Goal: Contribute content: Add original content to the website for others to see

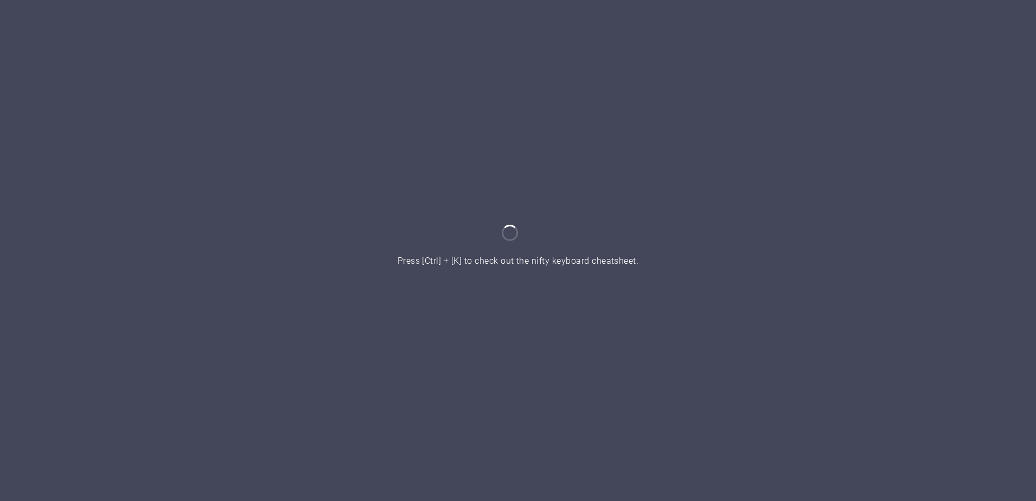
click at [798, 224] on div at bounding box center [518, 250] width 1036 height 501
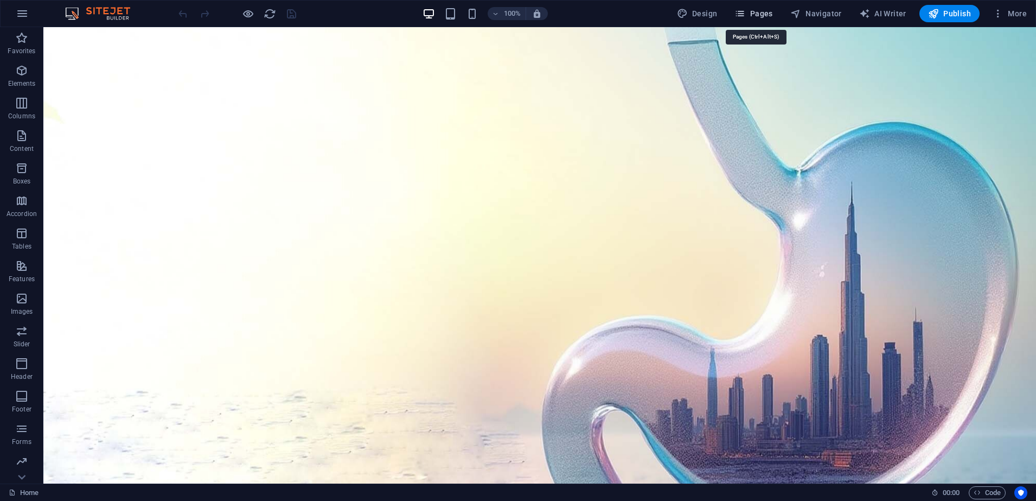
click at [745, 14] on icon "button" at bounding box center [739, 13] width 11 height 11
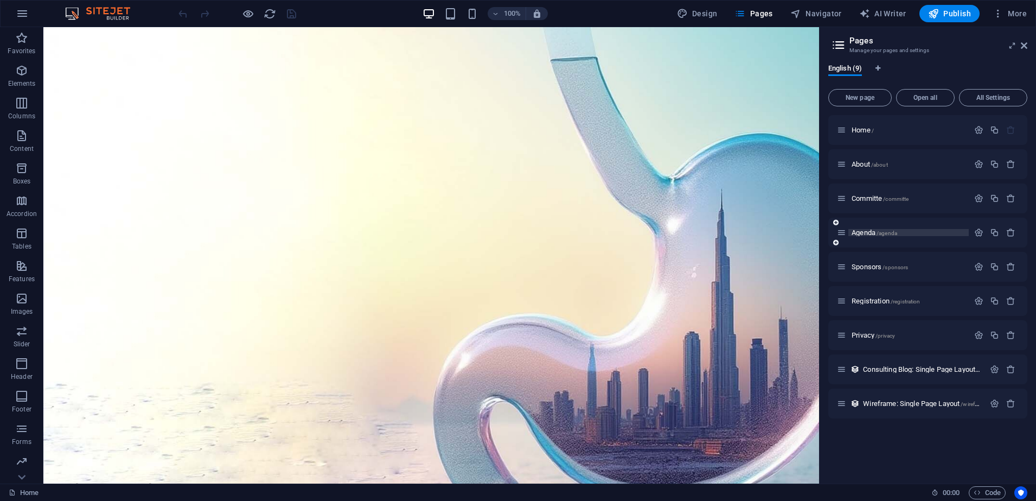
click at [867, 228] on span "Agenda /agenda" at bounding box center [874, 232] width 46 height 8
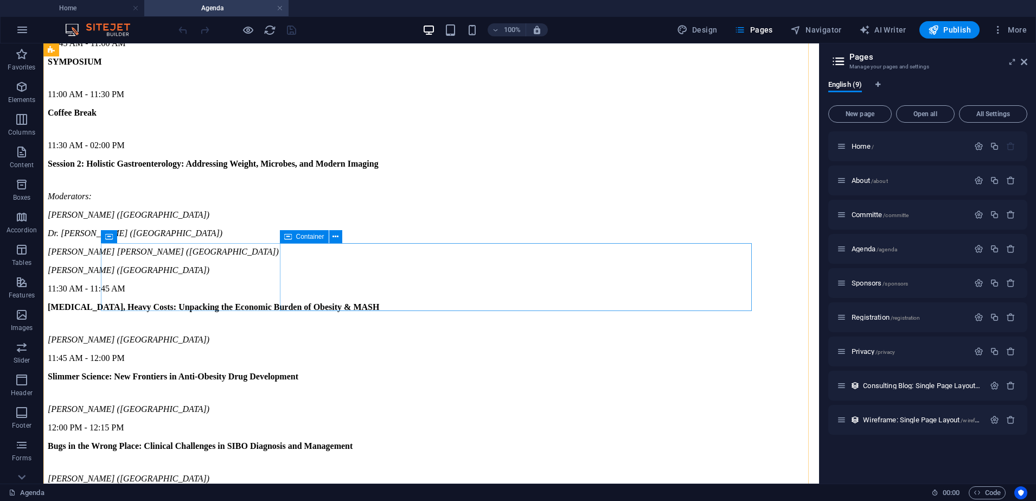
scroll to position [1311, 0]
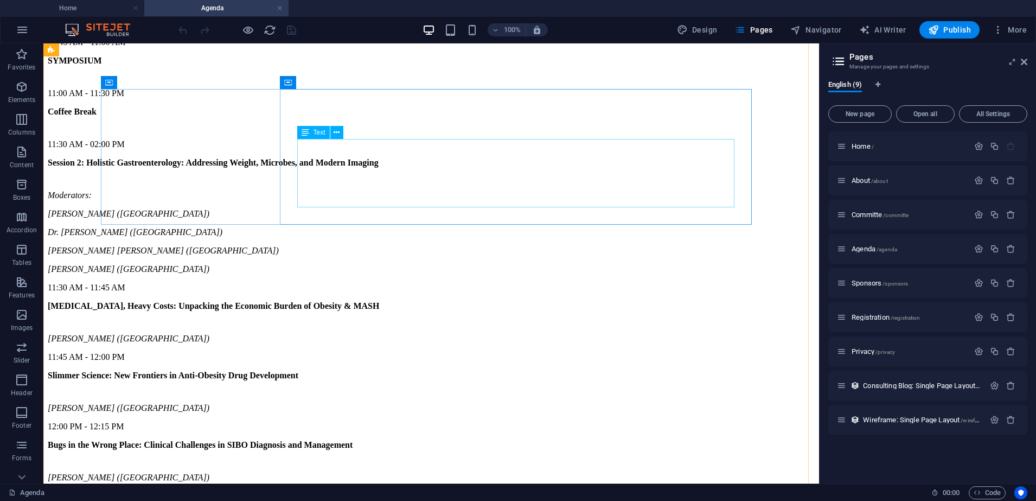
click at [358, 190] on div "Moderators: [PERSON_NAME] ([GEOGRAPHIC_DATA]) Dr. [PERSON_NAME][GEOGRAPHIC_DATA…" at bounding box center [431, 232] width 767 height 84
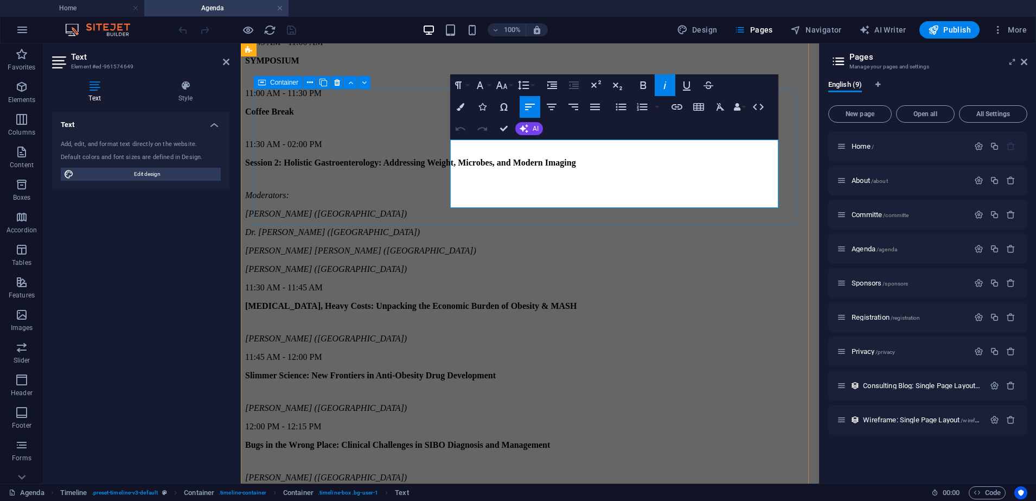
scroll to position [1396, 0]
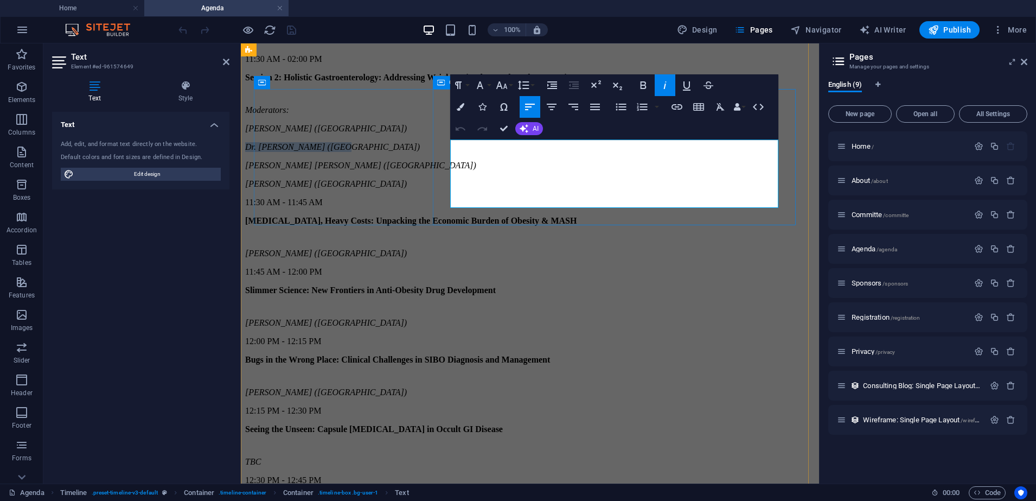
drag, startPoint x: 563, startPoint y: 169, endPoint x: 449, endPoint y: 174, distance: 114.5
click at [449, 174] on div "Session 2: Holistic Gastroenterology: Addressing Weight, Microbes, and Modern I…" at bounding box center [529, 131] width 569 height 116
drag, startPoint x: 593, startPoint y: 168, endPoint x: 460, endPoint y: 170, distance: 132.9
click at [460, 152] on p "Dr. [PERSON_NAME] ([GEOGRAPHIC_DATA])" at bounding box center [529, 147] width 569 height 10
click at [600, 170] on p "[PERSON_NAME] [PERSON_NAME] ([GEOGRAPHIC_DATA])" at bounding box center [529, 166] width 569 height 10
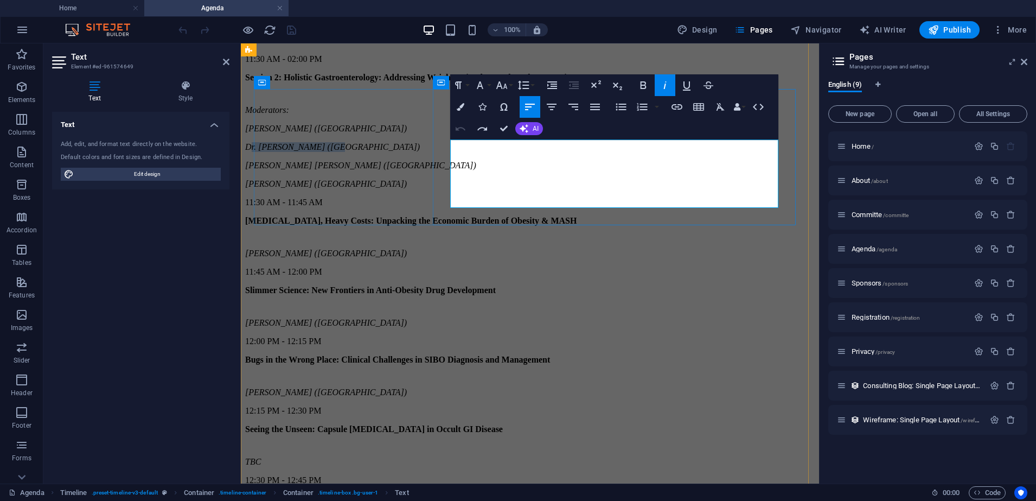
drag, startPoint x: 560, startPoint y: 170, endPoint x: 459, endPoint y: 175, distance: 101.0
click at [420, 151] on em "Dr. [PERSON_NAME] ([GEOGRAPHIC_DATA])" at bounding box center [332, 146] width 175 height 9
drag, startPoint x: 459, startPoint y: 175, endPoint x: 466, endPoint y: 164, distance: 12.5
click at [407, 133] on em "[PERSON_NAME] ([GEOGRAPHIC_DATA])" at bounding box center [326, 128] width 162 height 9
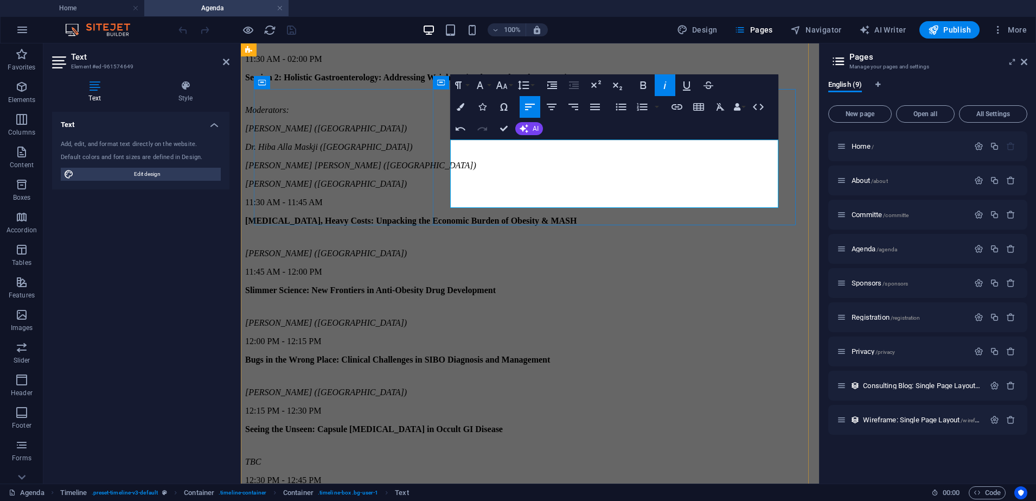
click at [662, 152] on p "Dr. Hiba Alla Maskji ([GEOGRAPHIC_DATA])" at bounding box center [529, 147] width 569 height 10
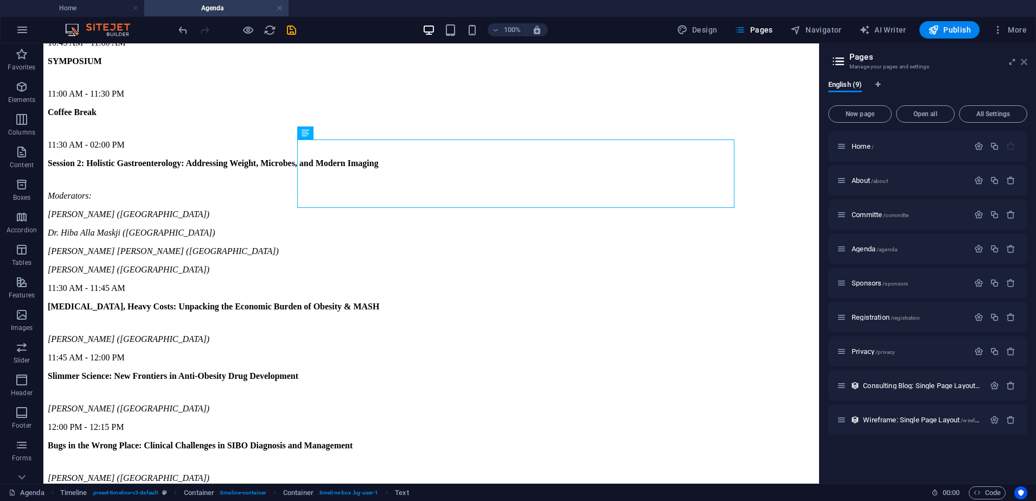
drag, startPoint x: 1022, startPoint y: 59, endPoint x: 854, endPoint y: 36, distance: 169.7
click at [1022, 59] on icon at bounding box center [1024, 61] width 7 height 9
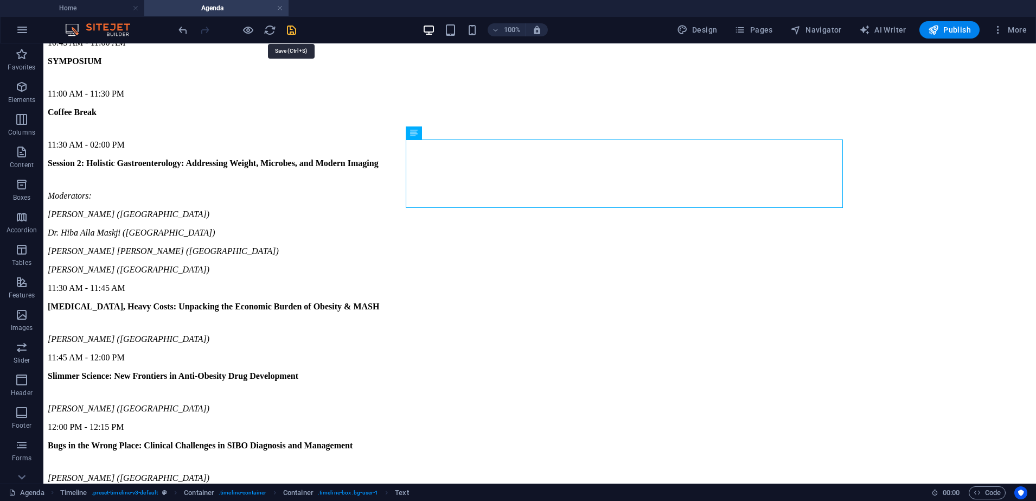
click at [293, 31] on icon "save" at bounding box center [291, 30] width 12 height 12
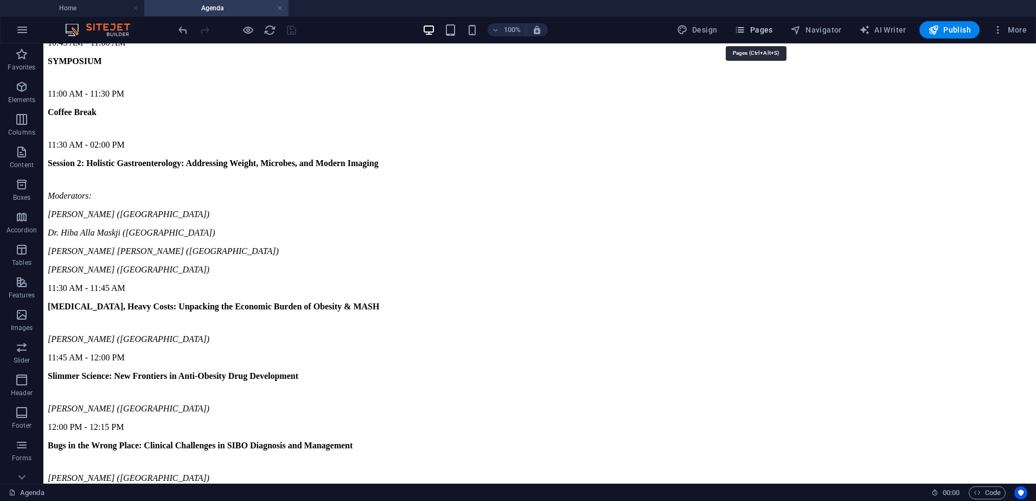
click at [768, 34] on span "Pages" at bounding box center [753, 29] width 38 height 11
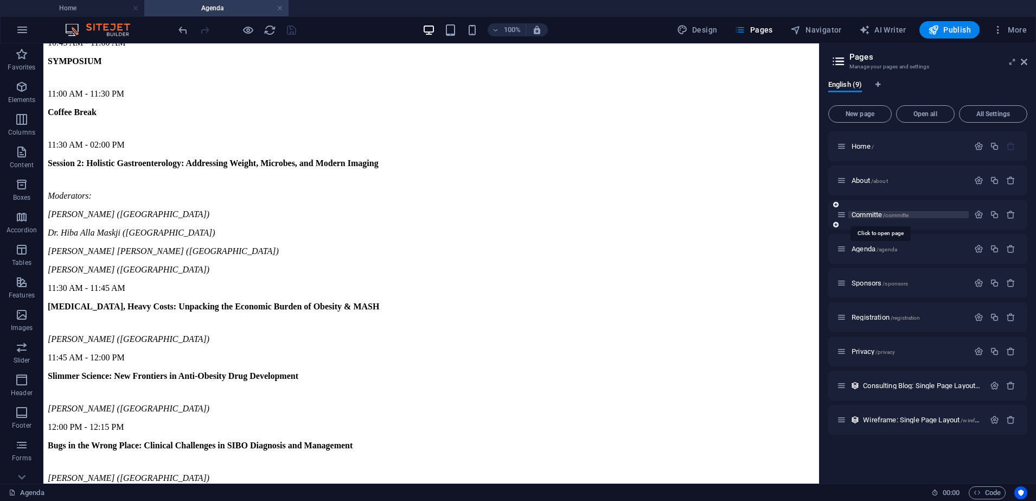
click at [887, 215] on span "/committe" at bounding box center [895, 215] width 25 height 6
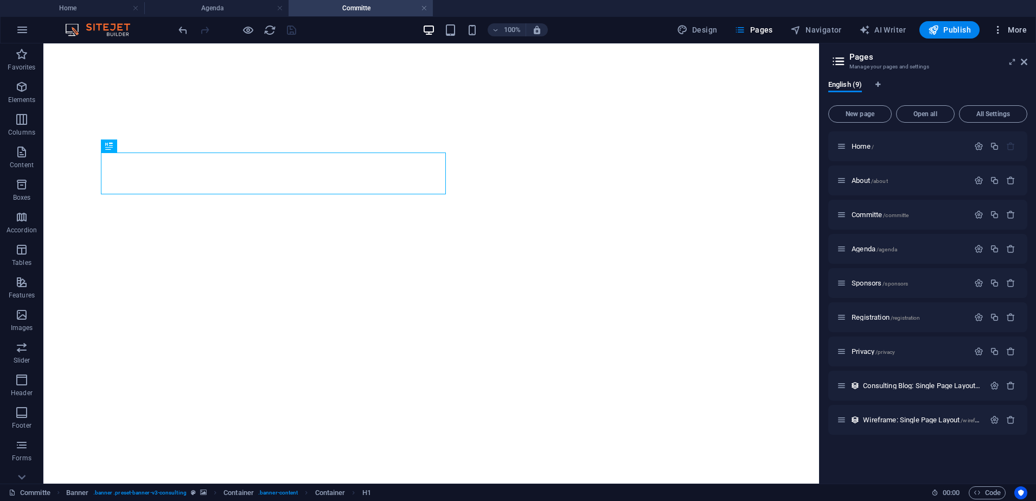
click at [1022, 35] on button "More" at bounding box center [1009, 29] width 43 height 17
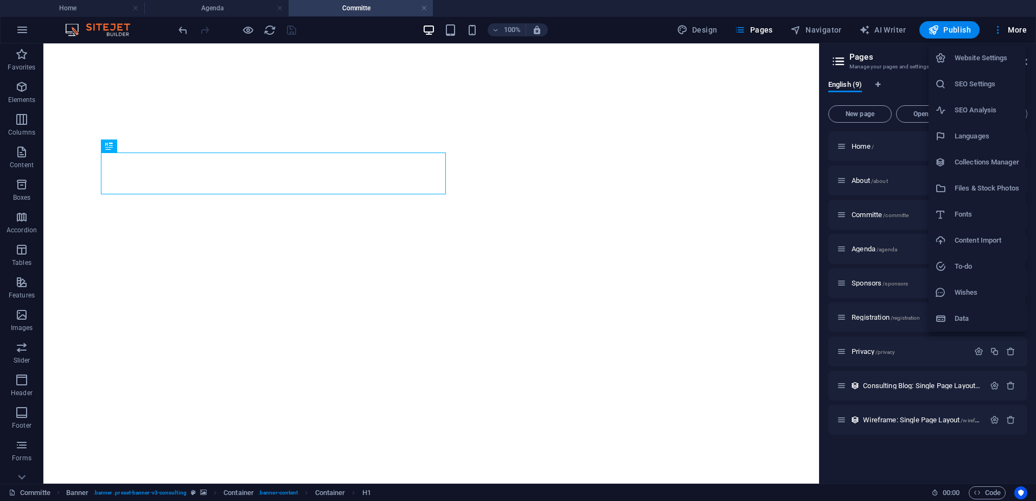
click at [637, 151] on div at bounding box center [518, 250] width 1036 height 501
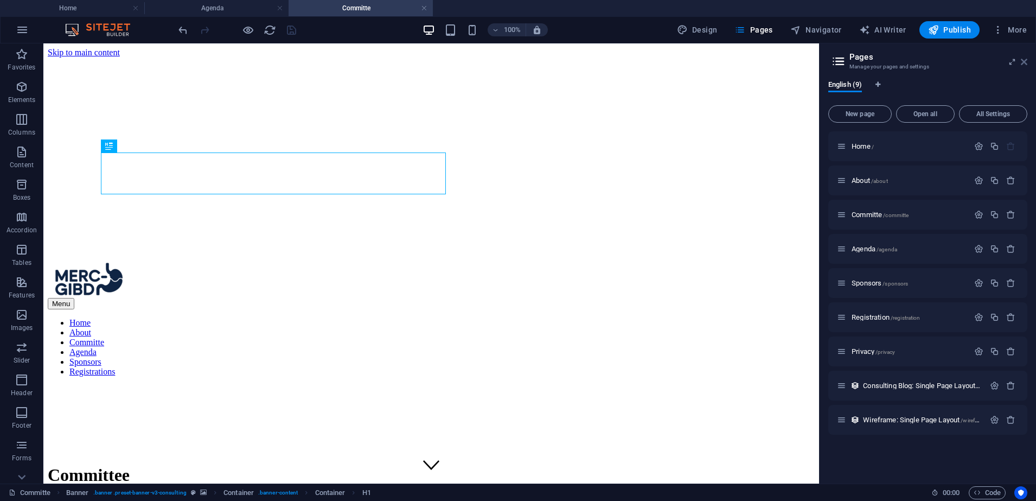
click at [1026, 62] on icon at bounding box center [1024, 61] width 7 height 9
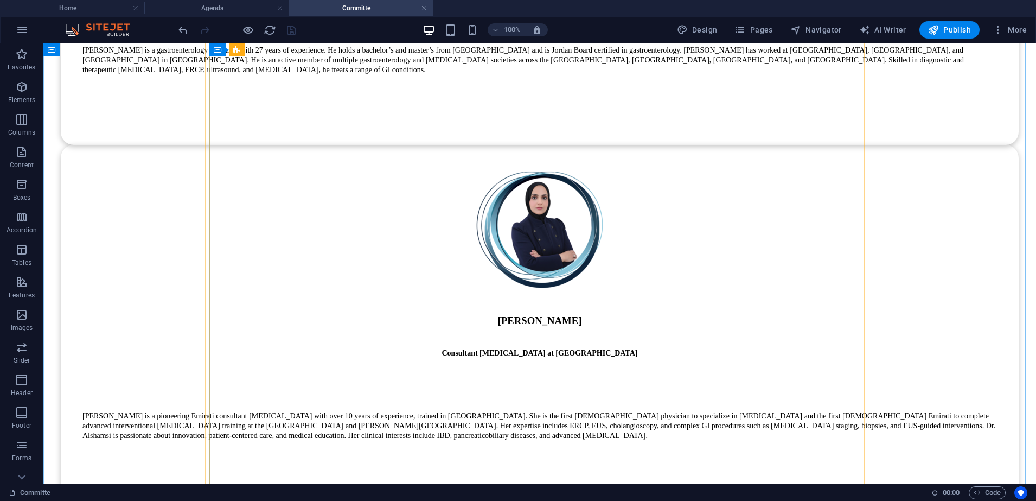
scroll to position [8885, 0]
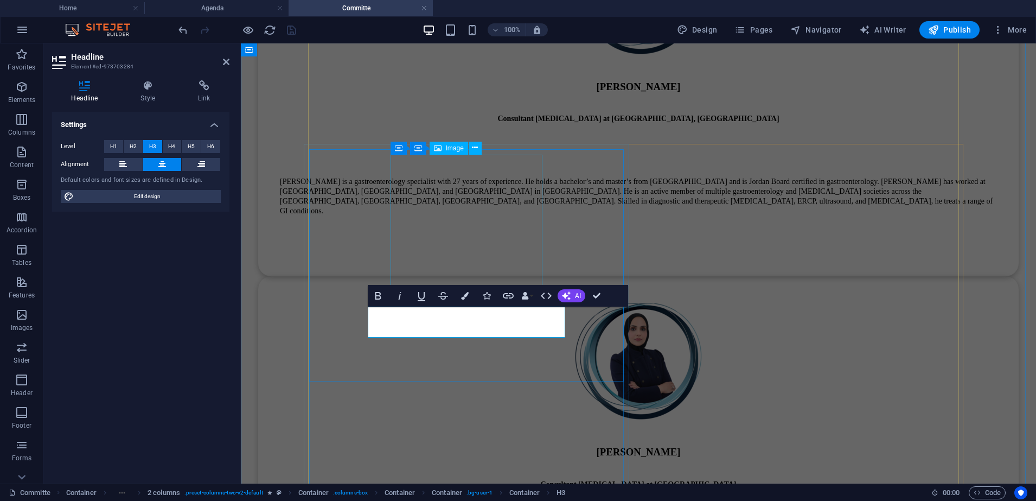
scroll to position [8747, 0]
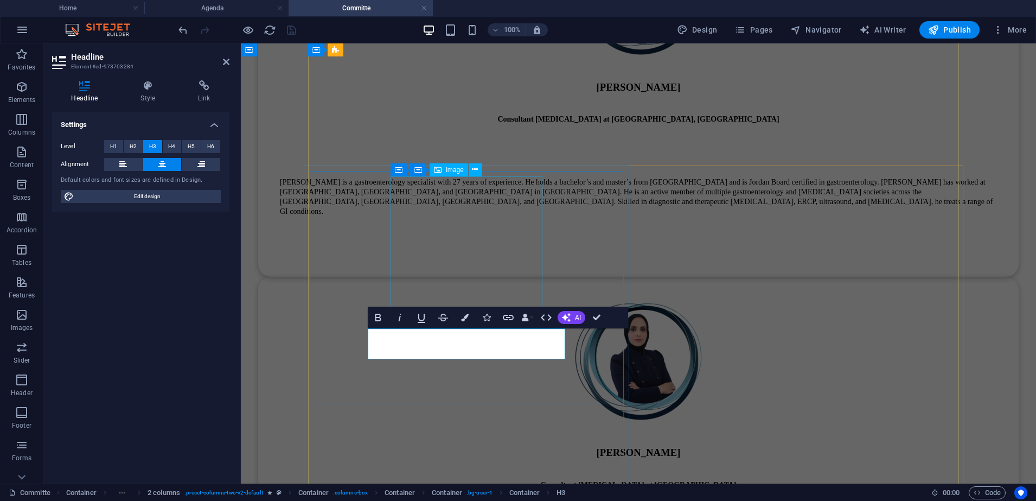
select select "px"
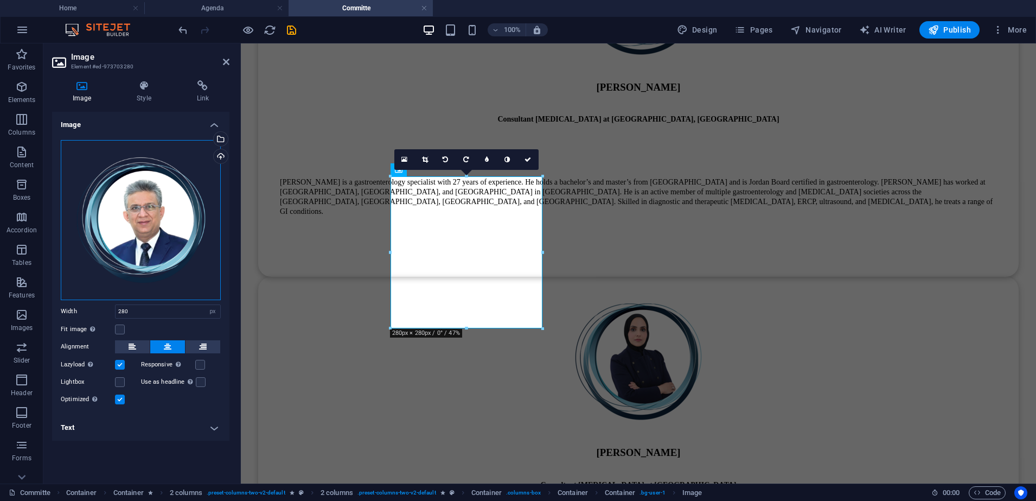
click at [170, 206] on div "Drag files here, click to choose files or select files from Files or our free s…" at bounding box center [141, 220] width 160 height 160
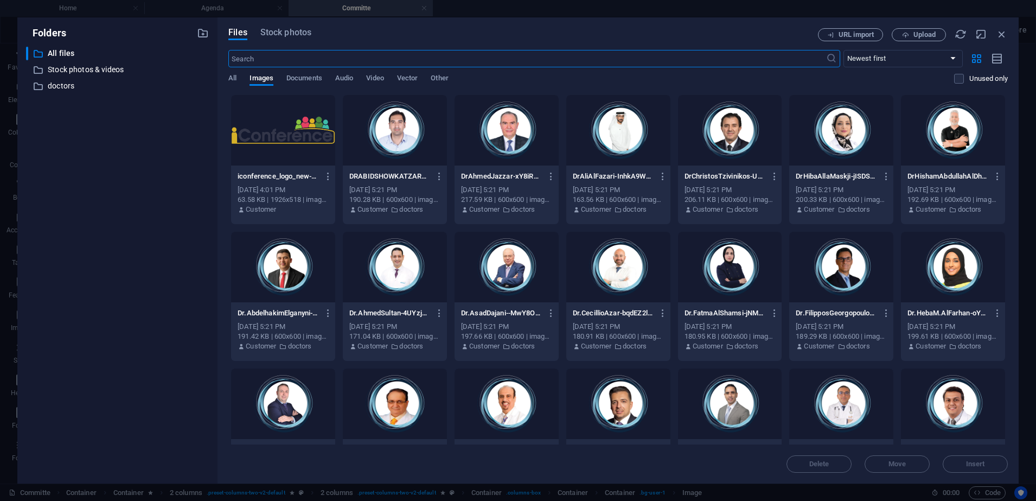
scroll to position [10140, 0]
click at [419, 58] on input "text" at bounding box center [526, 58] width 597 height 17
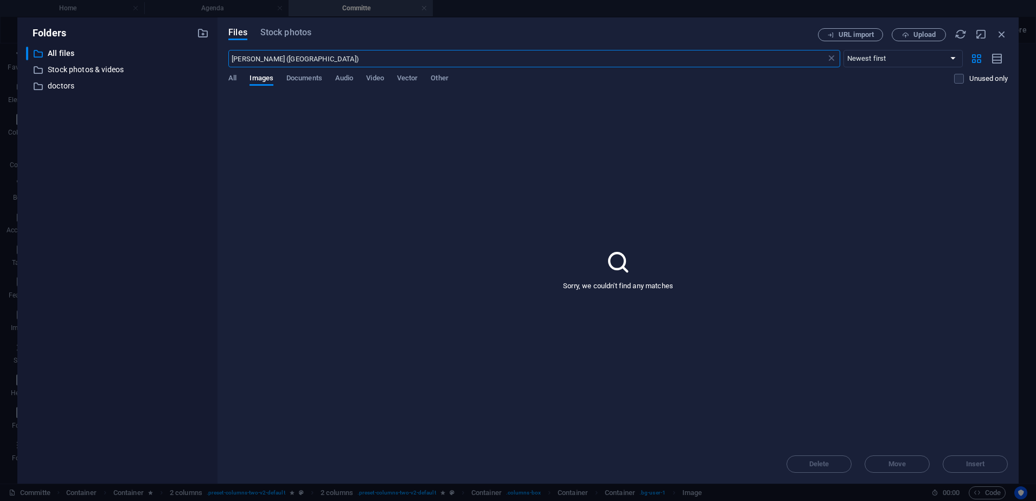
click at [419, 58] on input "[PERSON_NAME] ([GEOGRAPHIC_DATA])" at bounding box center [526, 58] width 597 height 17
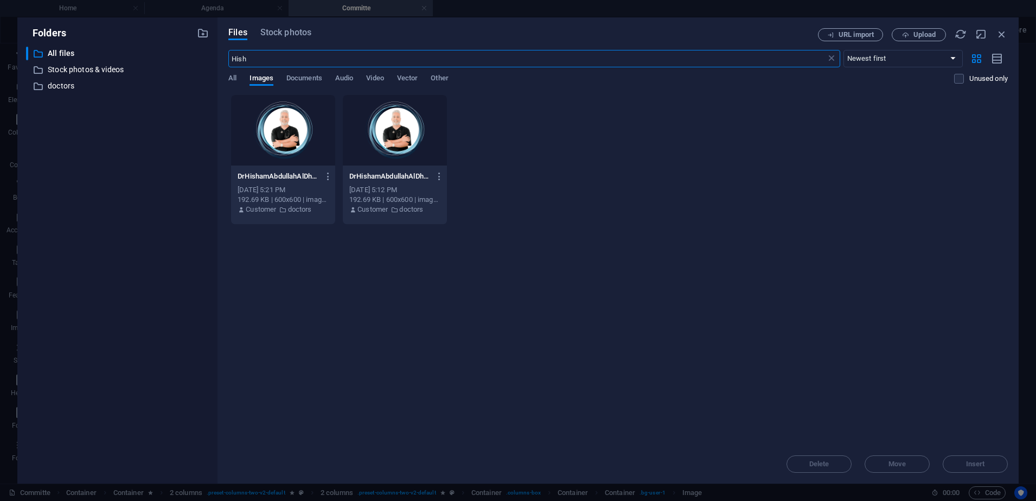
type input "Hish"
click at [283, 133] on div at bounding box center [283, 130] width 104 height 71
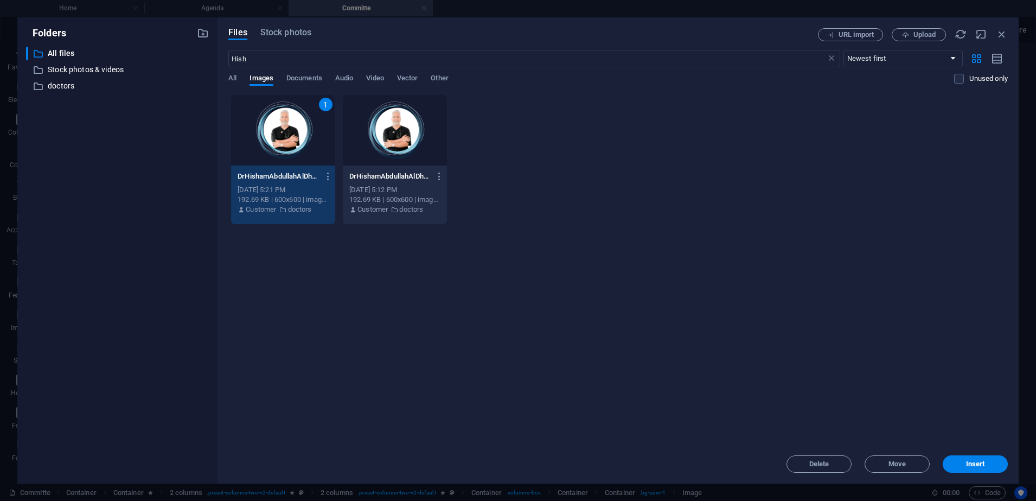
click at [283, 133] on div "1" at bounding box center [283, 130] width 104 height 71
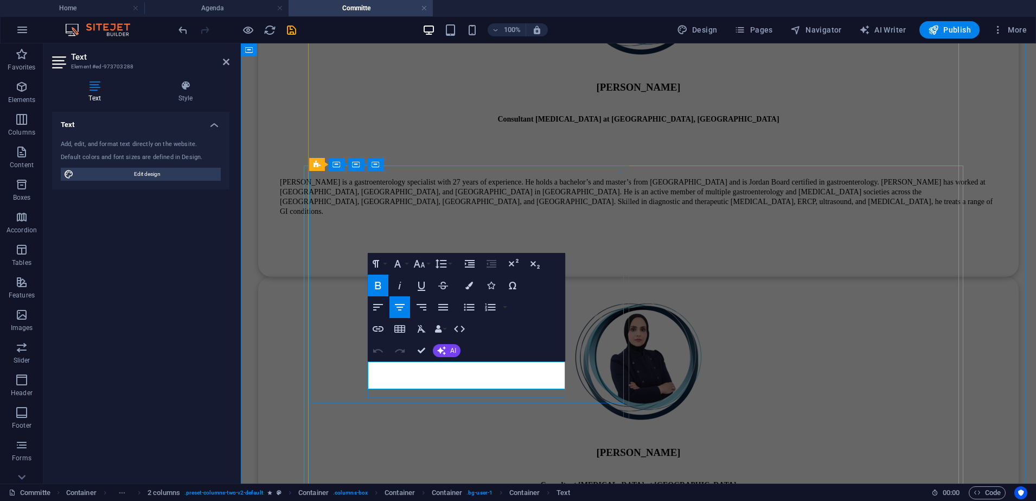
drag, startPoint x: 497, startPoint y: 378, endPoint x: 391, endPoint y: 369, distance: 106.1
drag, startPoint x: 556, startPoint y: 383, endPoint x: 375, endPoint y: 369, distance: 181.7
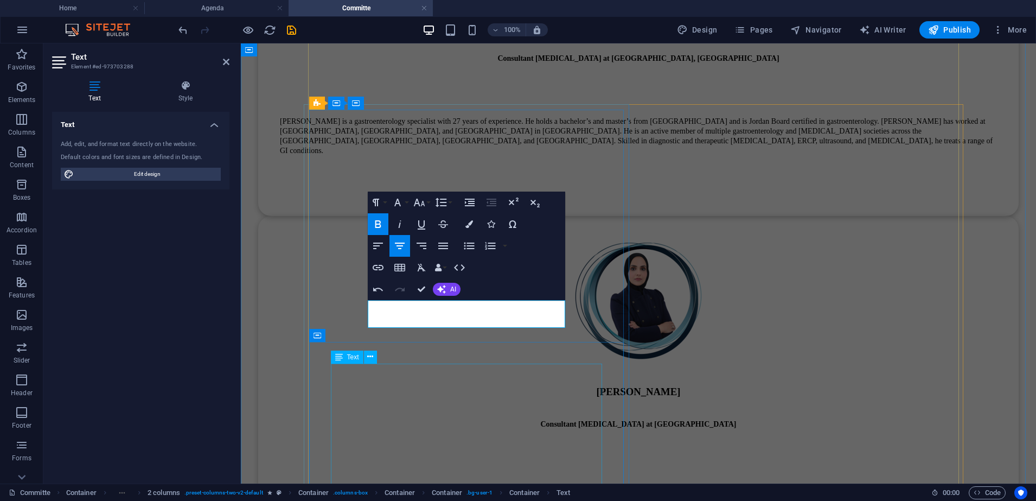
scroll to position [8808, 0]
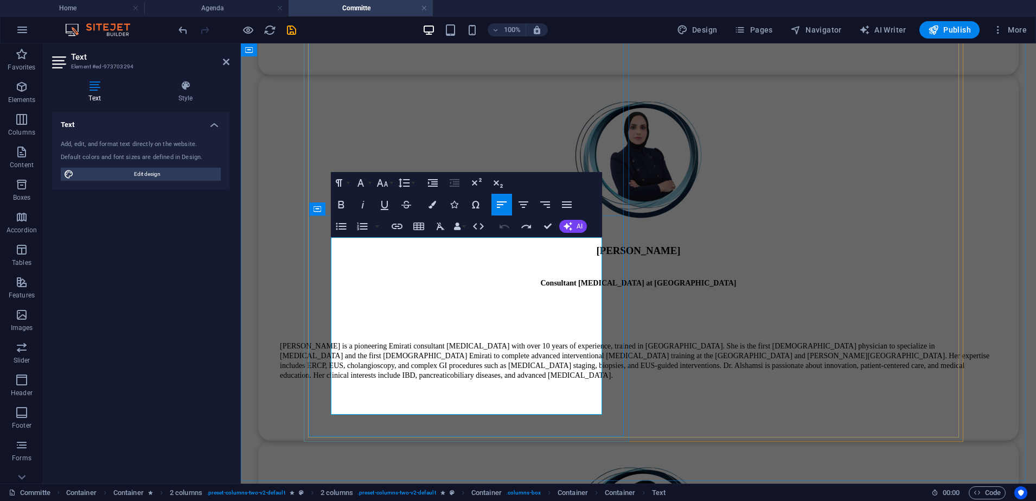
scroll to position [8949, 0]
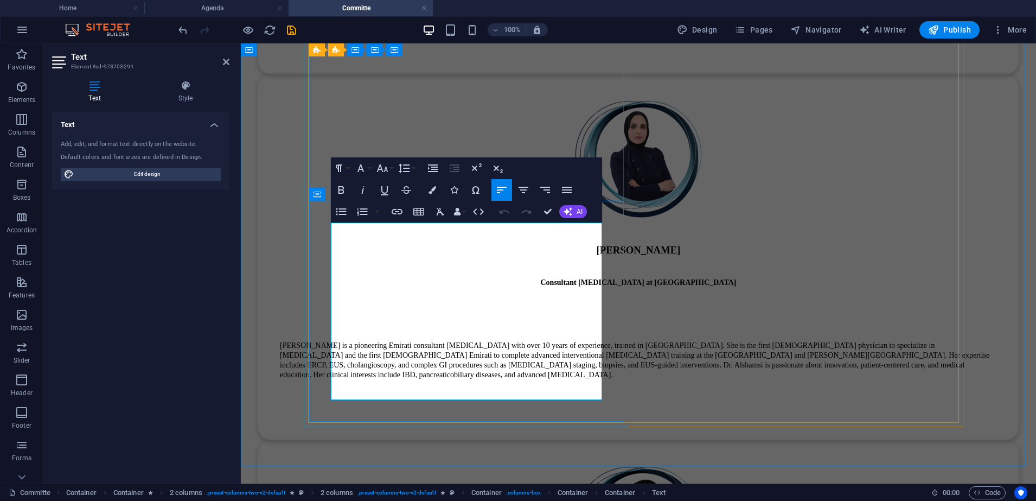
drag, startPoint x: 468, startPoint y: 397, endPoint x: 332, endPoint y: 232, distance: 213.8
drag, startPoint x: 495, startPoint y: 397, endPoint x: 333, endPoint y: 230, distance: 232.4
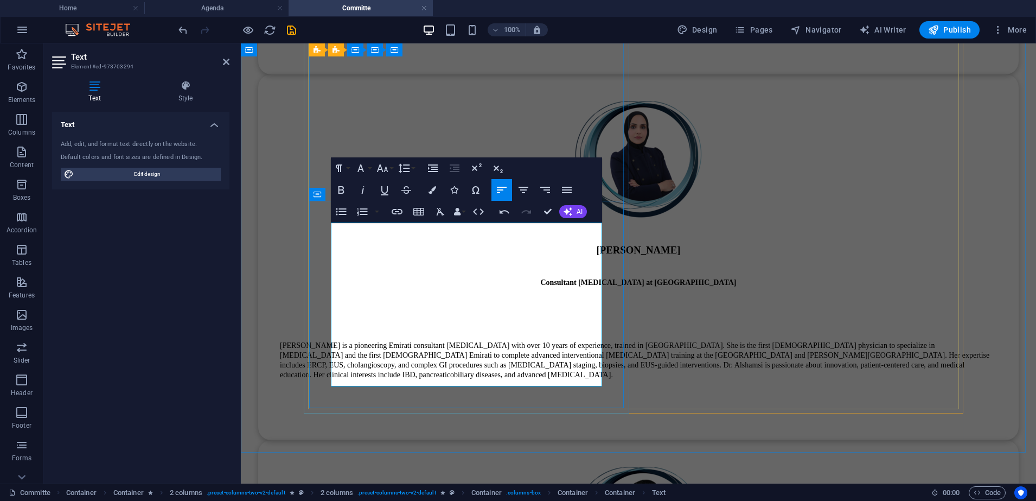
click at [287, 24] on icon "save" at bounding box center [291, 30] width 12 height 12
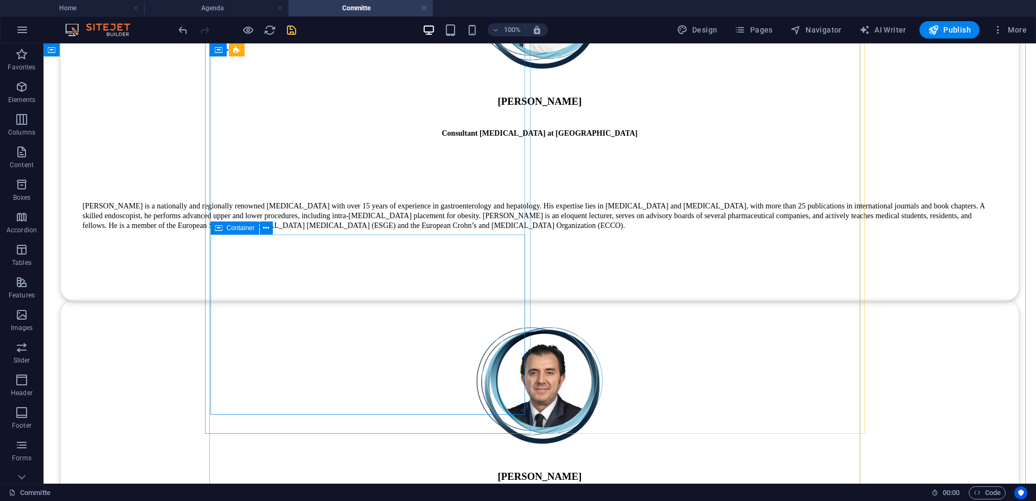
scroll to position [7972, 0]
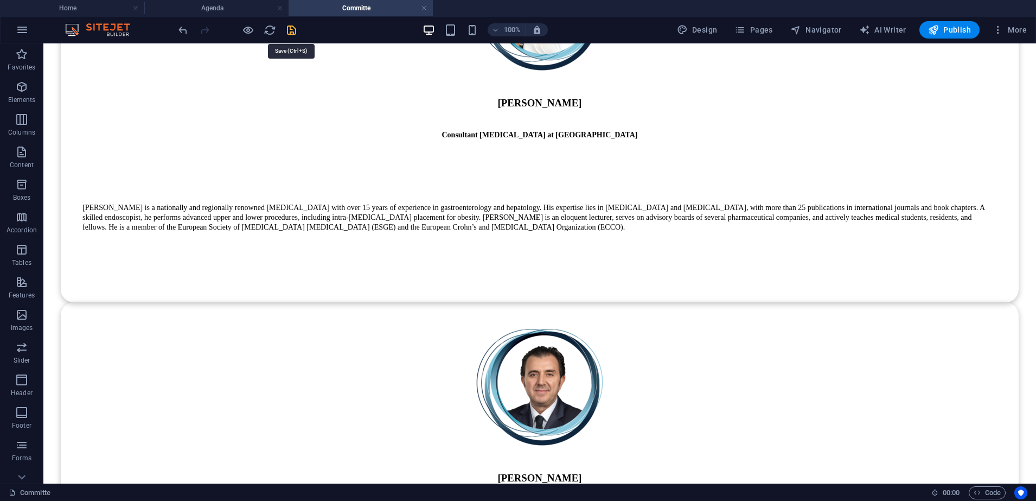
click at [287, 29] on icon "save" at bounding box center [291, 30] width 12 height 12
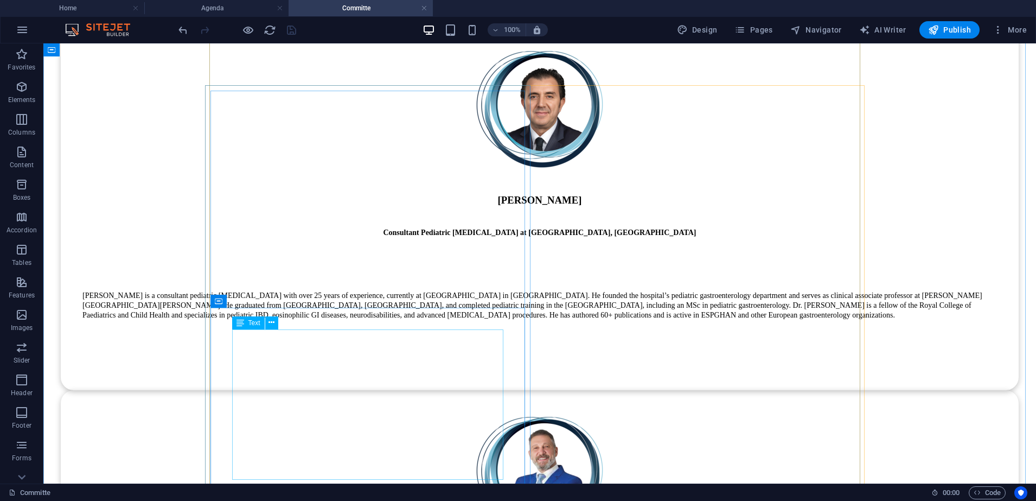
scroll to position [8244, 0]
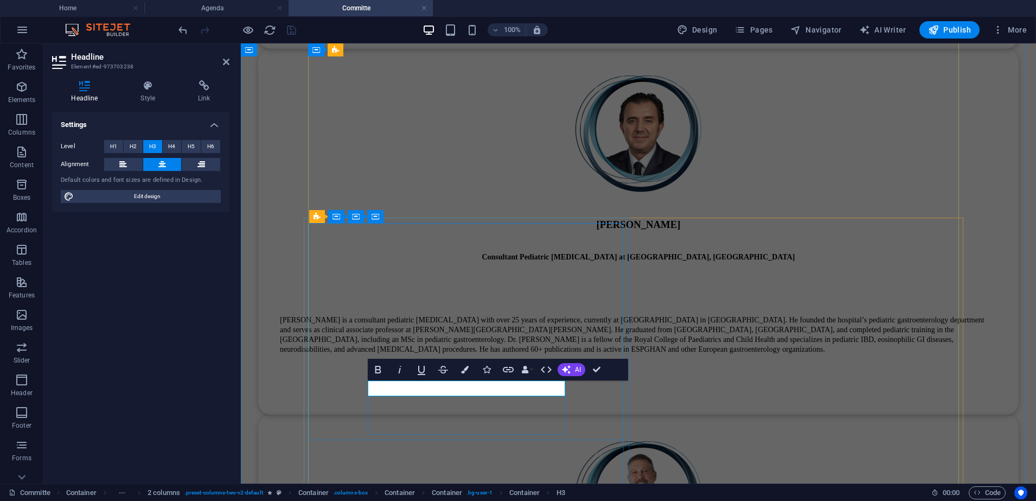
copy span "Malay"
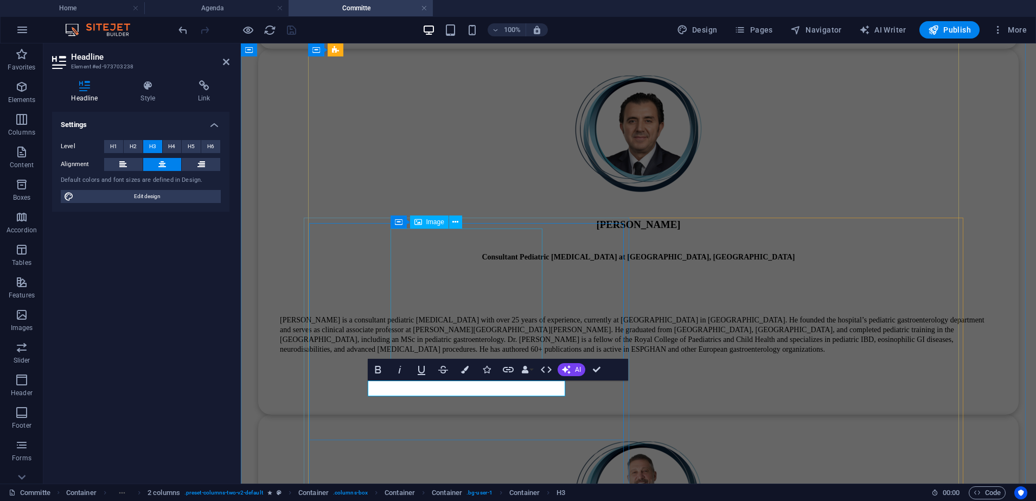
select select "px"
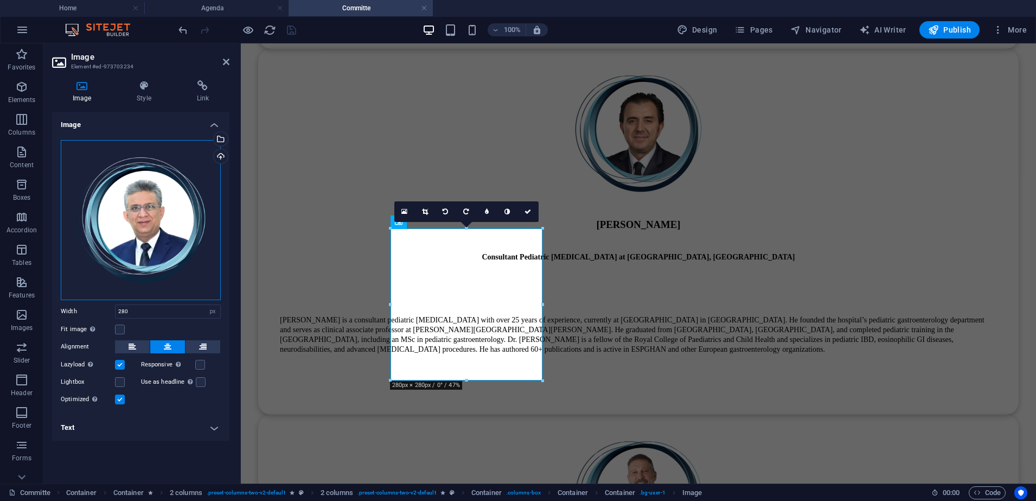
click at [202, 248] on div "Drag files here, click to choose files or select files from Files or our free s…" at bounding box center [141, 220] width 160 height 160
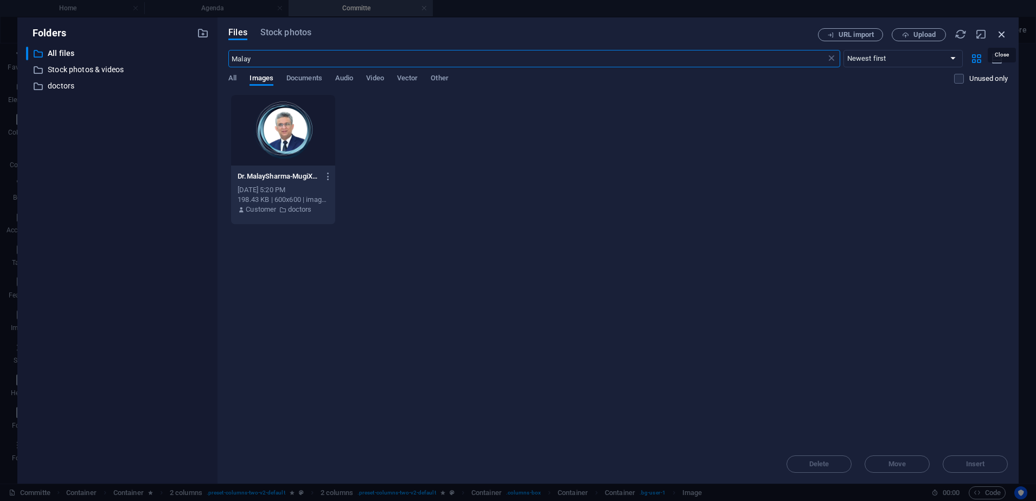
type input "Malay"
click at [997, 34] on icon "button" at bounding box center [1002, 34] width 12 height 12
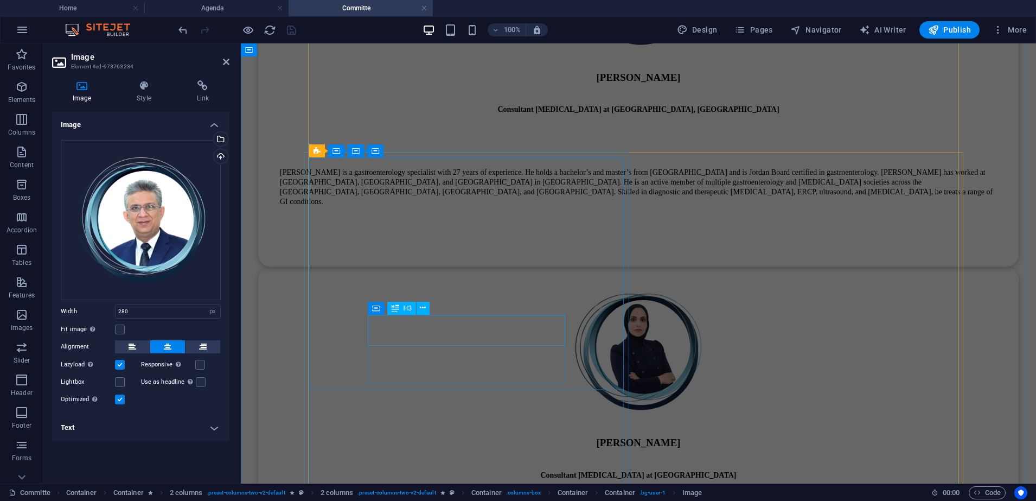
scroll to position [8762, 0]
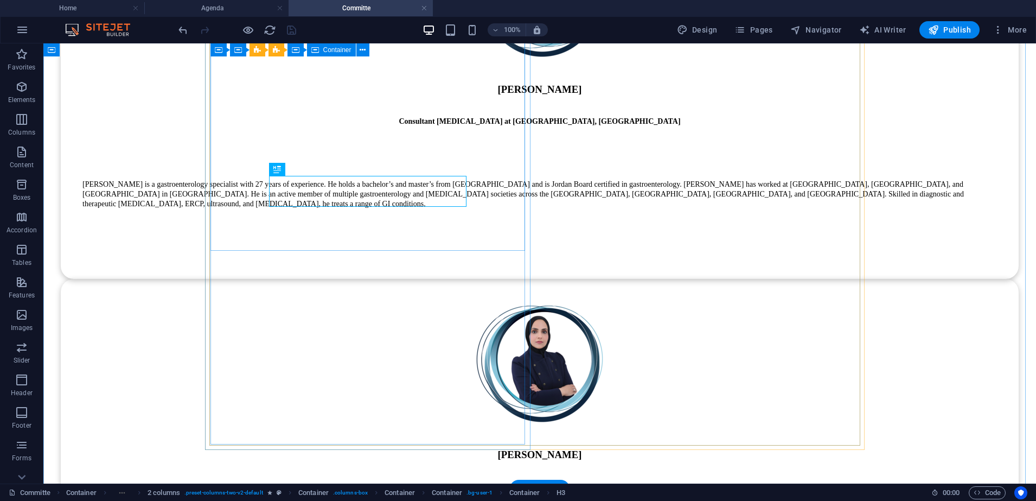
scroll to position [8713, 0]
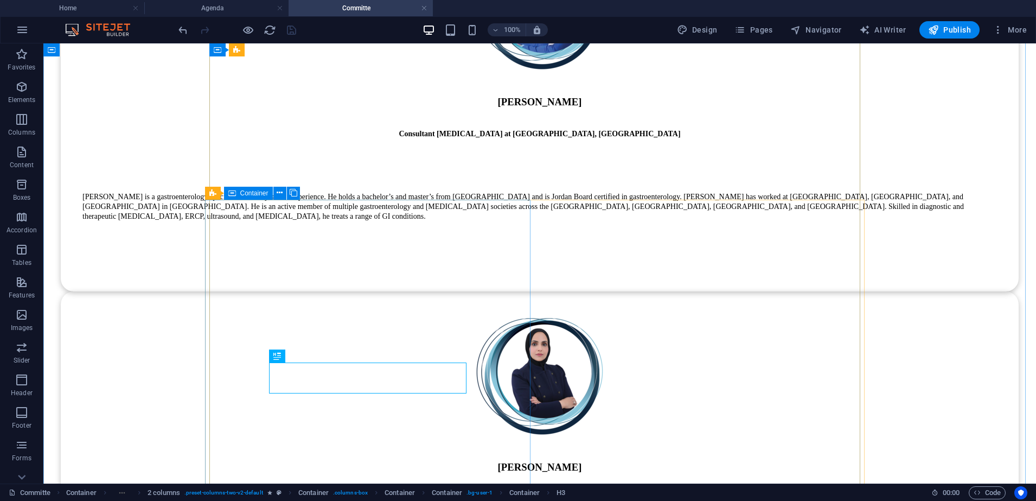
click at [236, 194] on div "Container" at bounding box center [248, 193] width 49 height 13
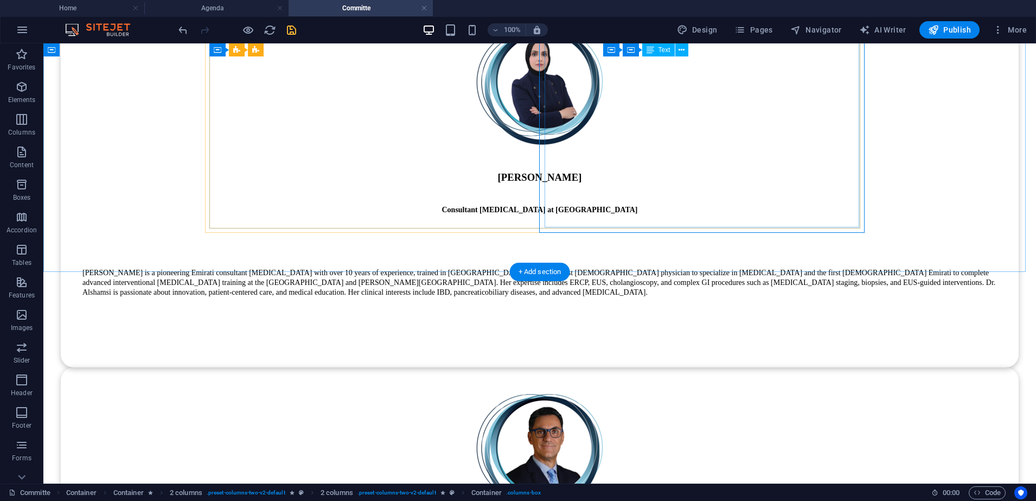
scroll to position [8986, 0]
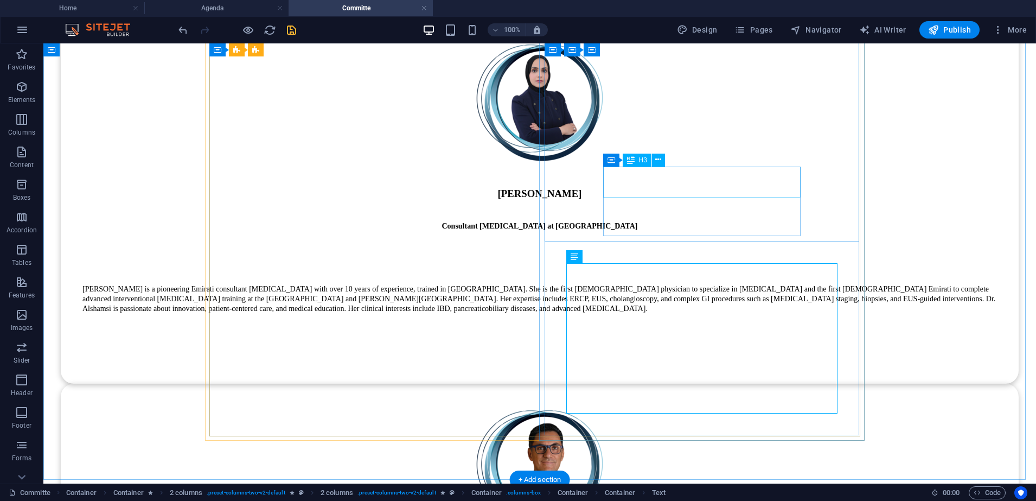
scroll to position [8849, 0]
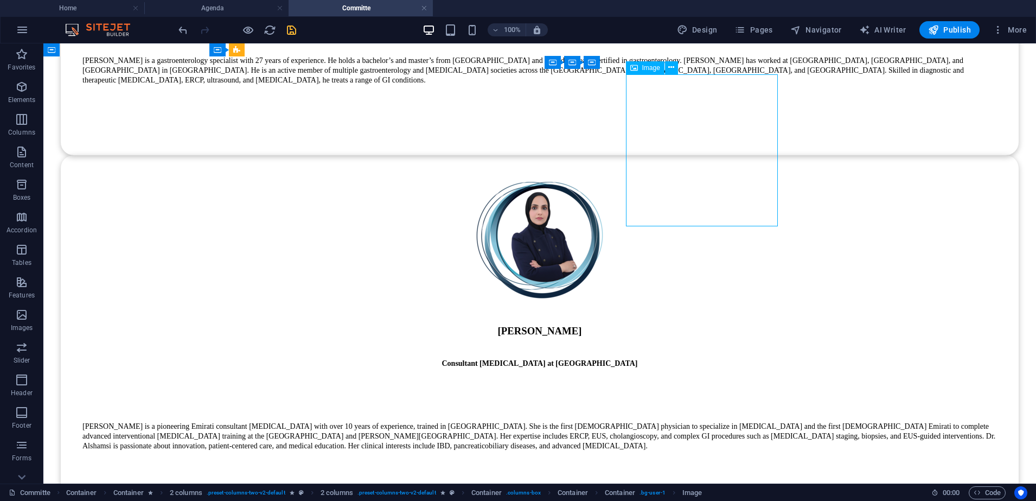
select select "px"
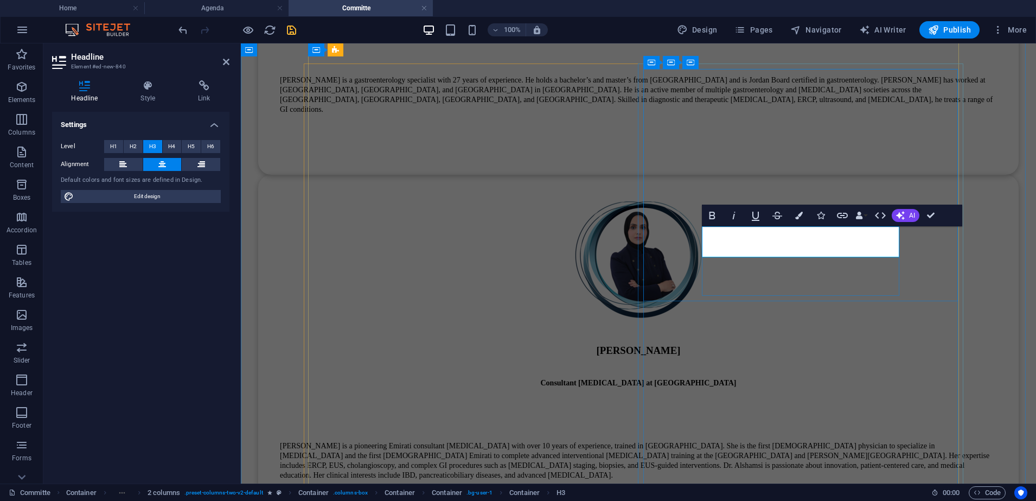
select select "px"
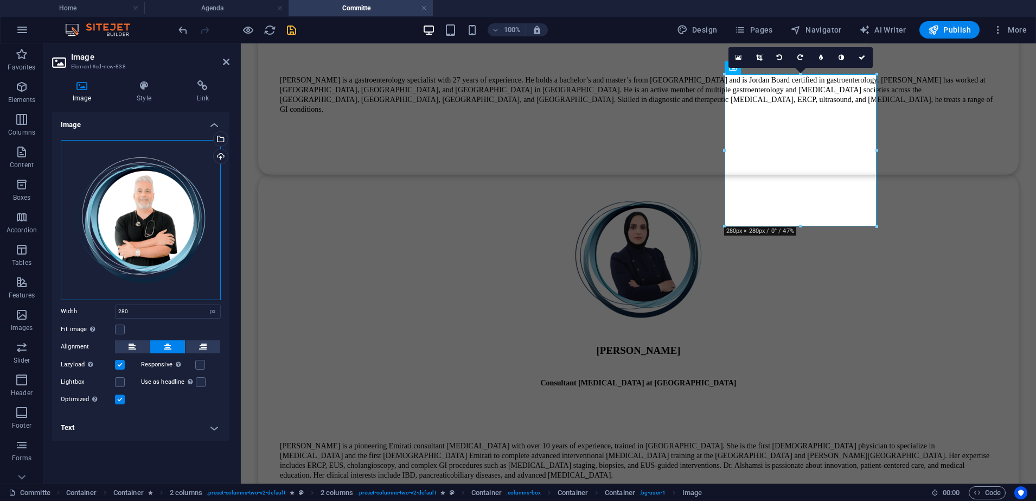
click at [166, 230] on div "Drag files here, click to choose files or select files from Files or our free s…" at bounding box center [141, 220] width 160 height 160
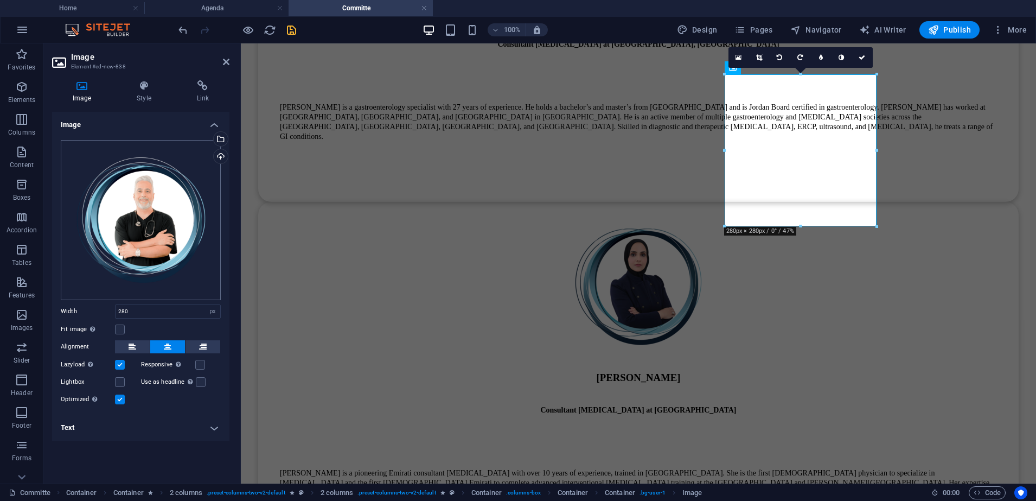
scroll to position [10242, 0]
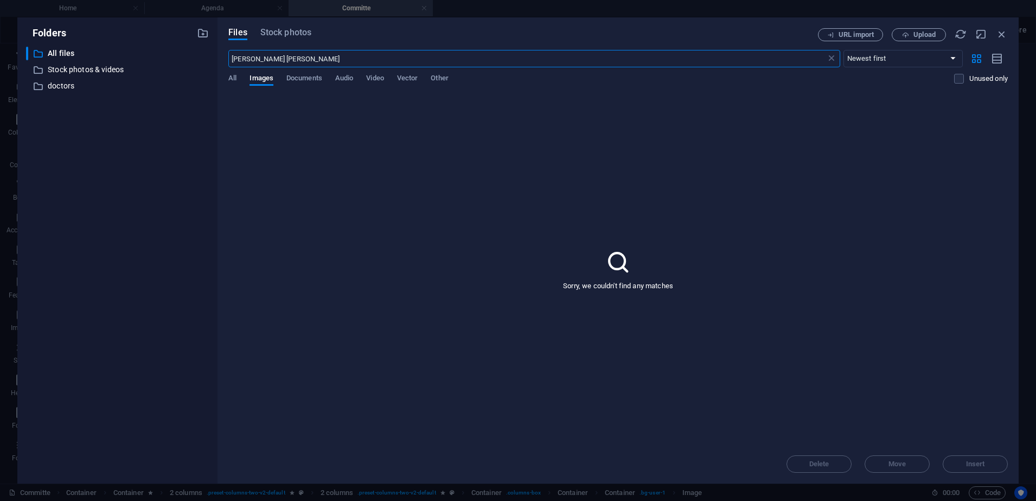
drag, startPoint x: 331, startPoint y: 59, endPoint x: 274, endPoint y: 57, distance: 56.4
click at [274, 57] on input "[PERSON_NAME] [PERSON_NAME]" at bounding box center [526, 58] width 597 height 17
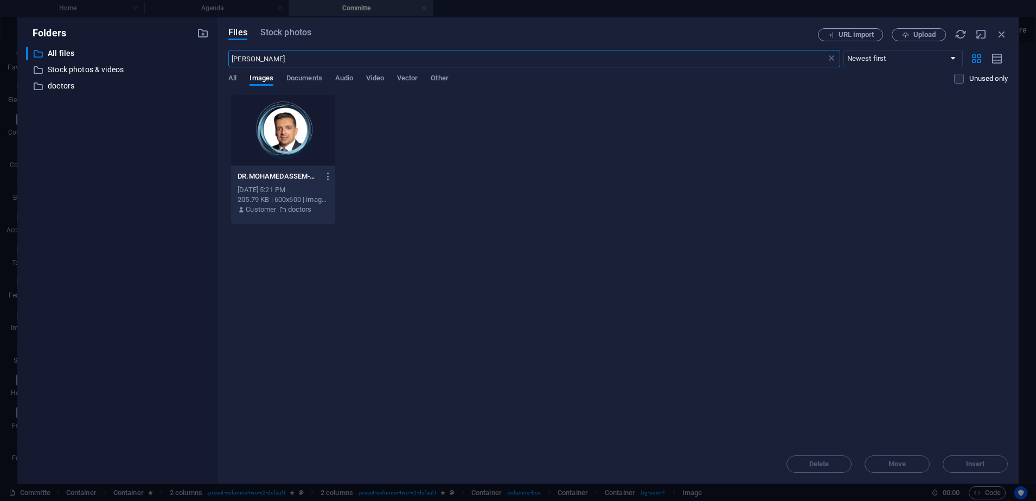
type input "[PERSON_NAME]"
click at [280, 155] on div at bounding box center [283, 130] width 104 height 71
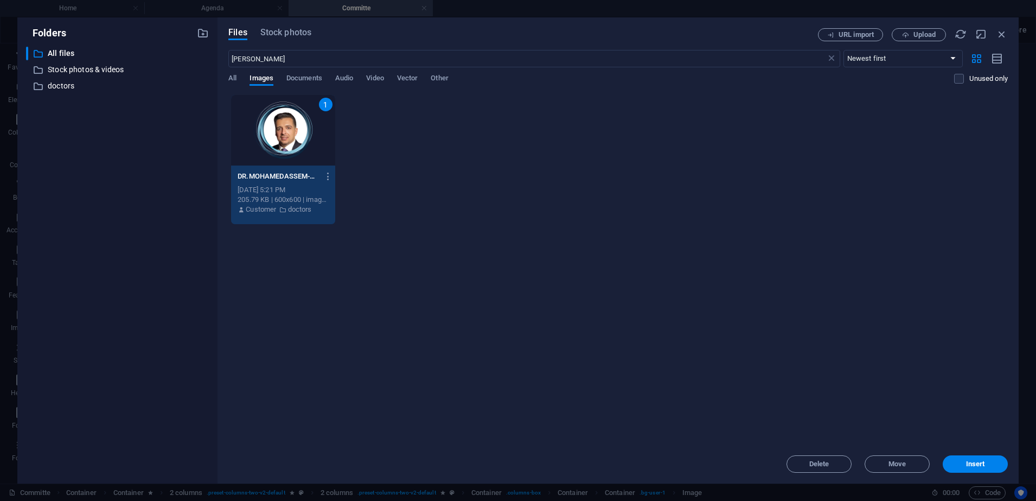
click at [280, 155] on div "1" at bounding box center [283, 130] width 104 height 71
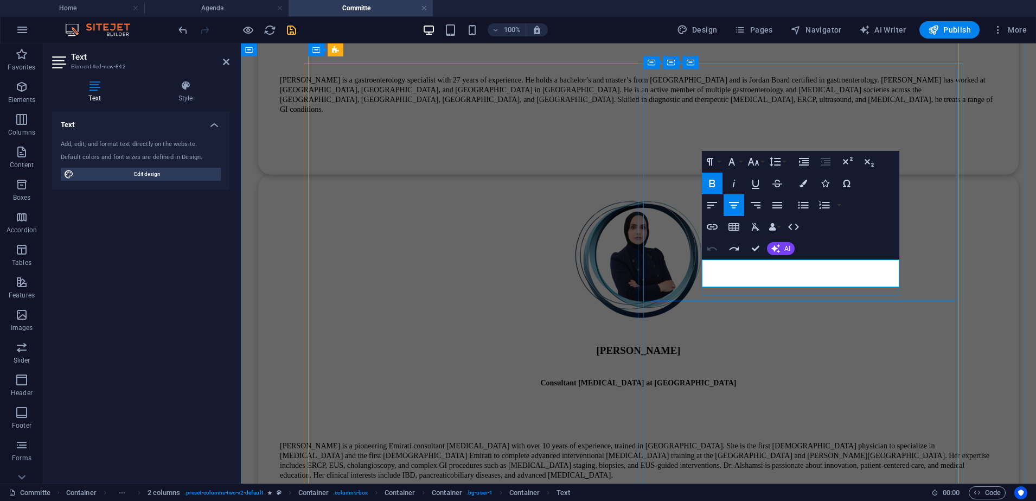
drag, startPoint x: 896, startPoint y: 278, endPoint x: 733, endPoint y: 270, distance: 163.5
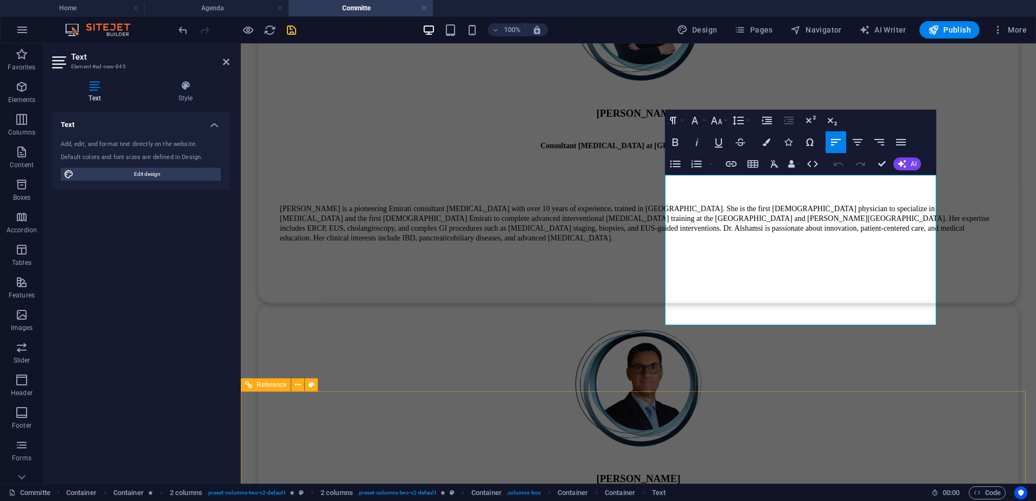
scroll to position [9087, 0]
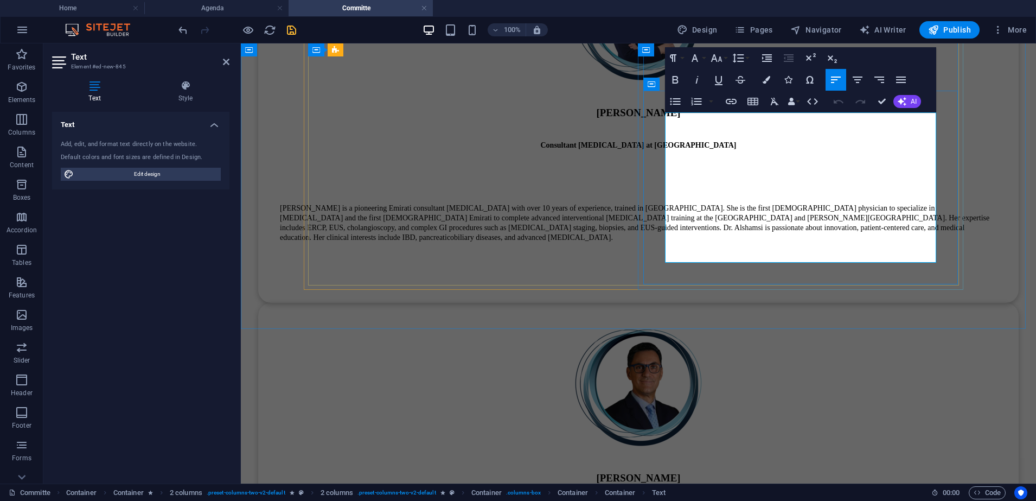
drag, startPoint x: 703, startPoint y: 252, endPoint x: 668, endPoint y: 117, distance: 140.0
drag, startPoint x: 668, startPoint y: 117, endPoint x: 854, endPoint y: 150, distance: 188.9
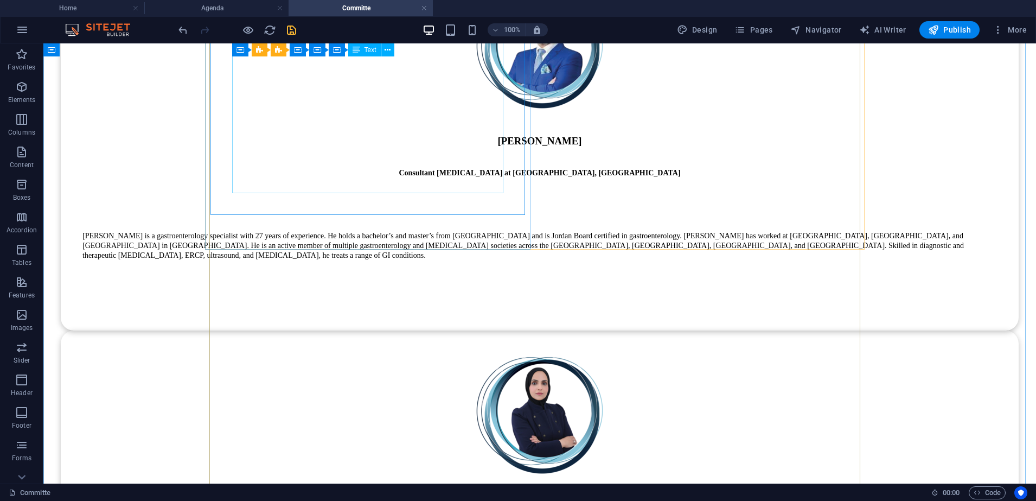
scroll to position [8645, 0]
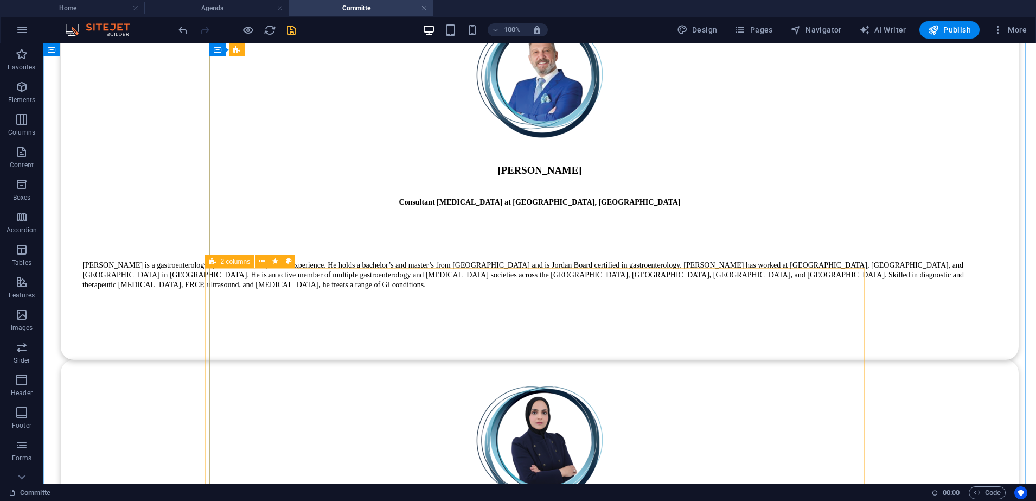
click at [216, 262] on icon at bounding box center [212, 261] width 7 height 13
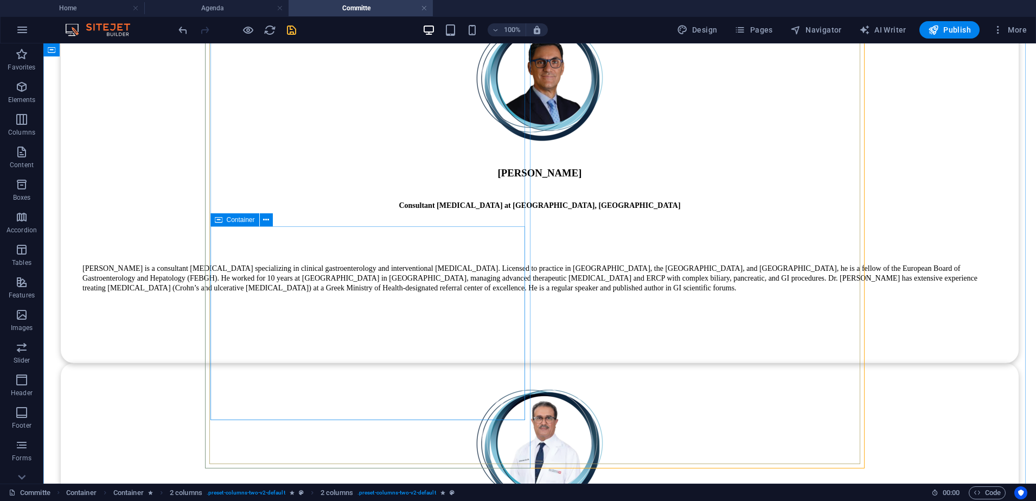
scroll to position [9152, 0]
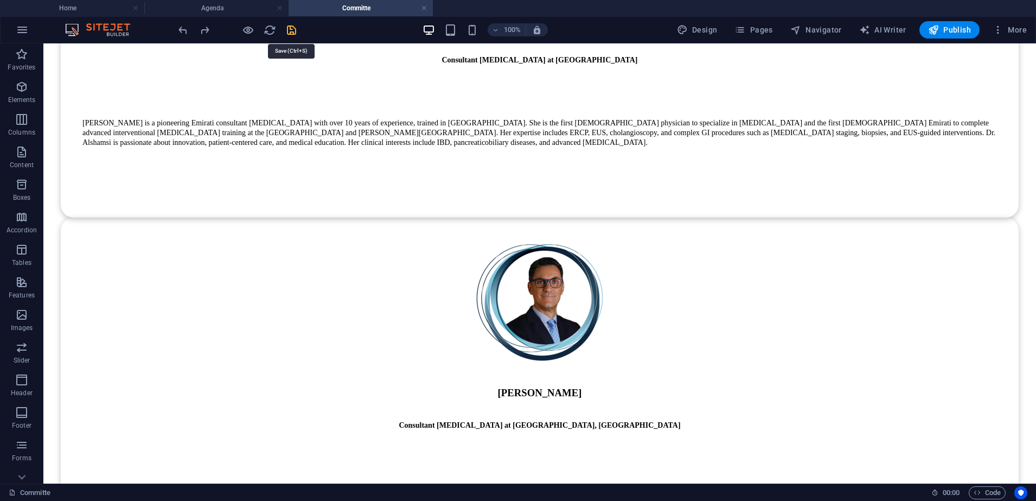
click at [292, 28] on icon "save" at bounding box center [291, 30] width 12 height 12
